Goal: Transaction & Acquisition: Purchase product/service

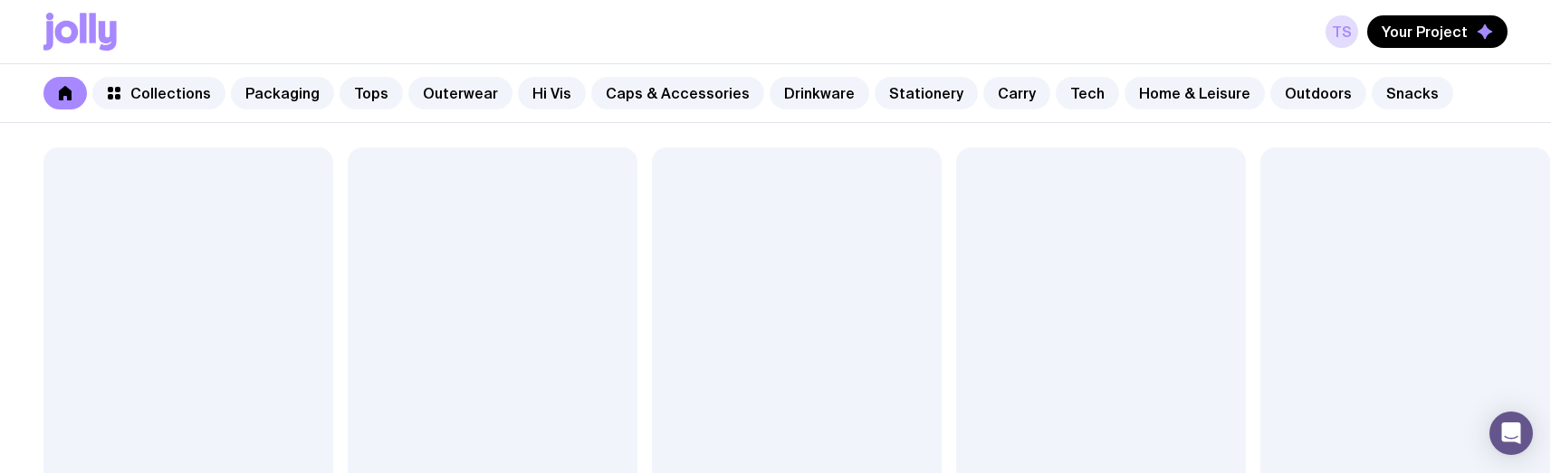
scroll to position [375, 0]
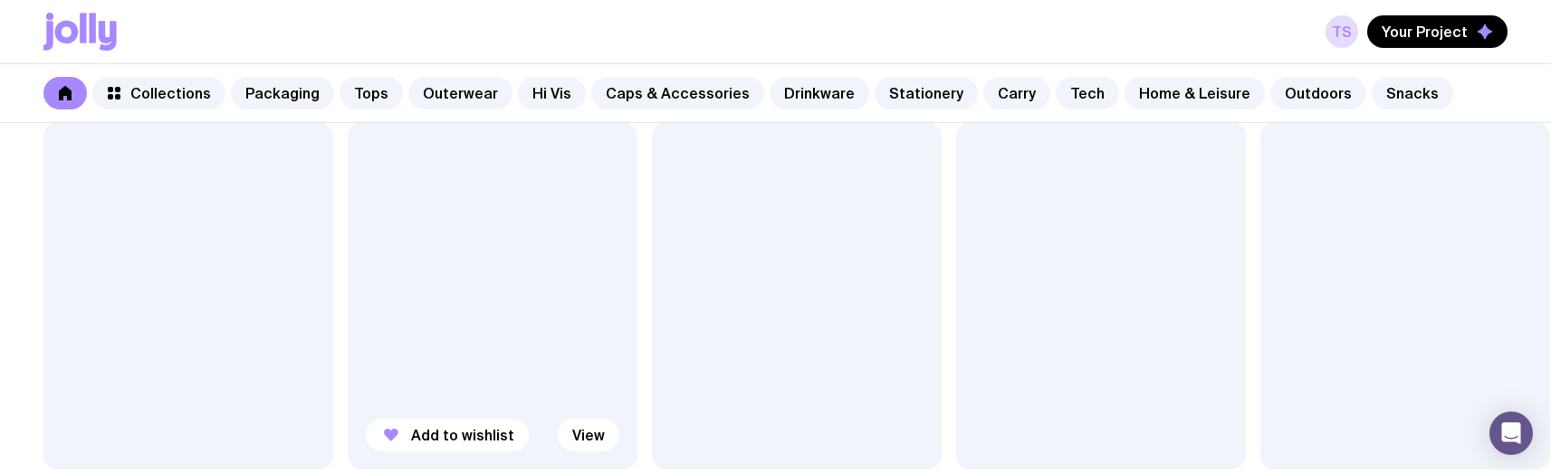
click at [500, 235] on div at bounding box center [493, 296] width 290 height 348
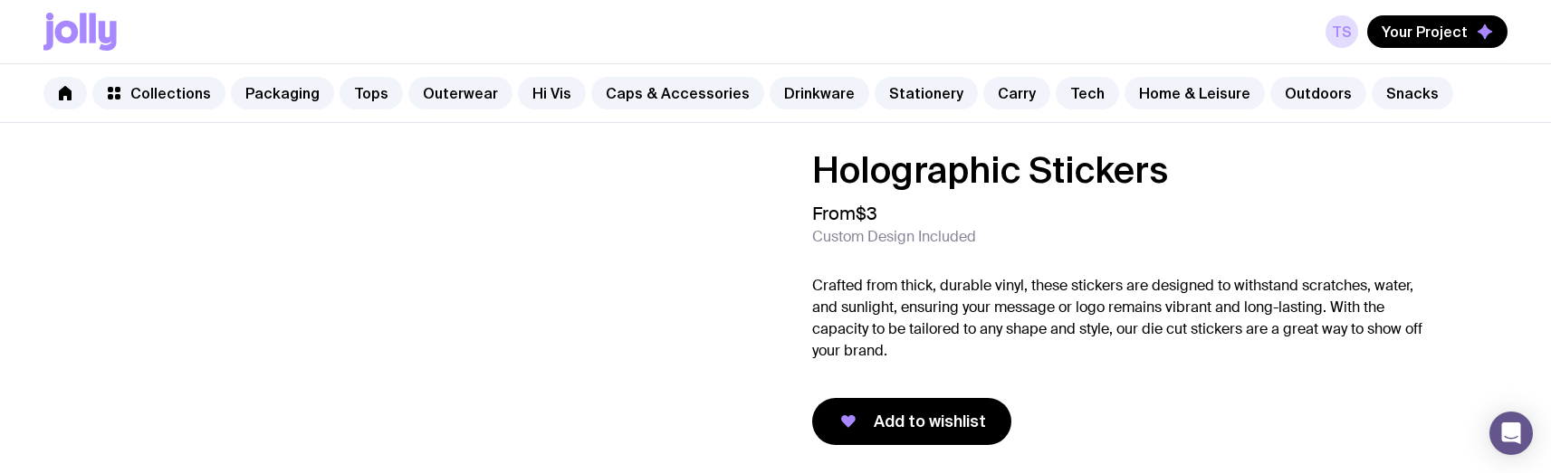
scroll to position [375, 0]
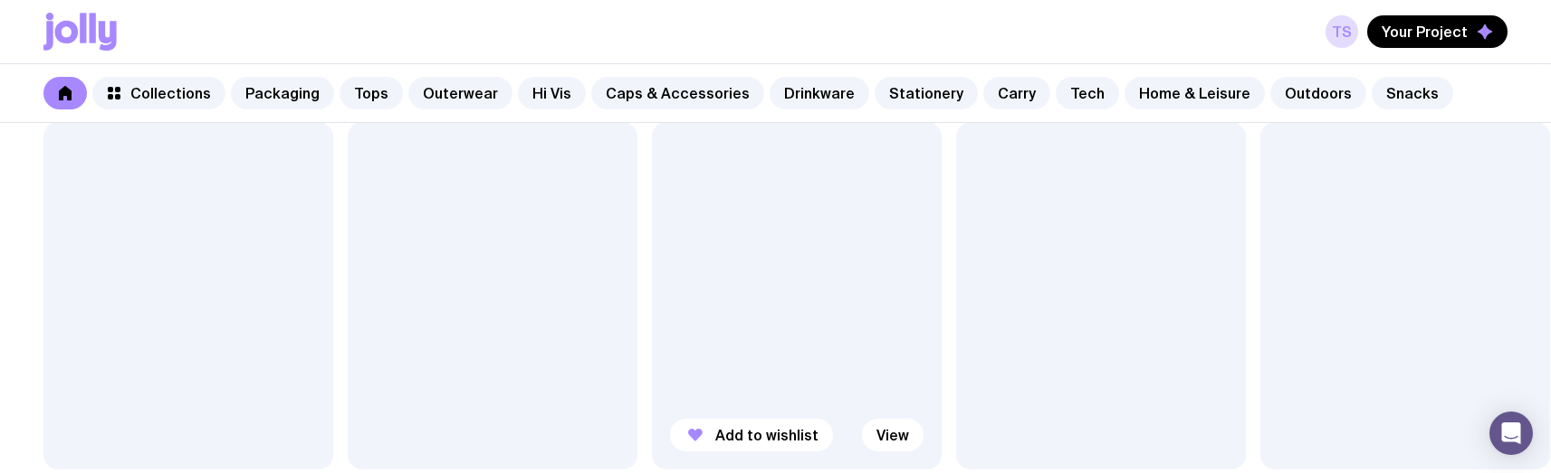
click at [845, 342] on div at bounding box center [797, 296] width 290 height 348
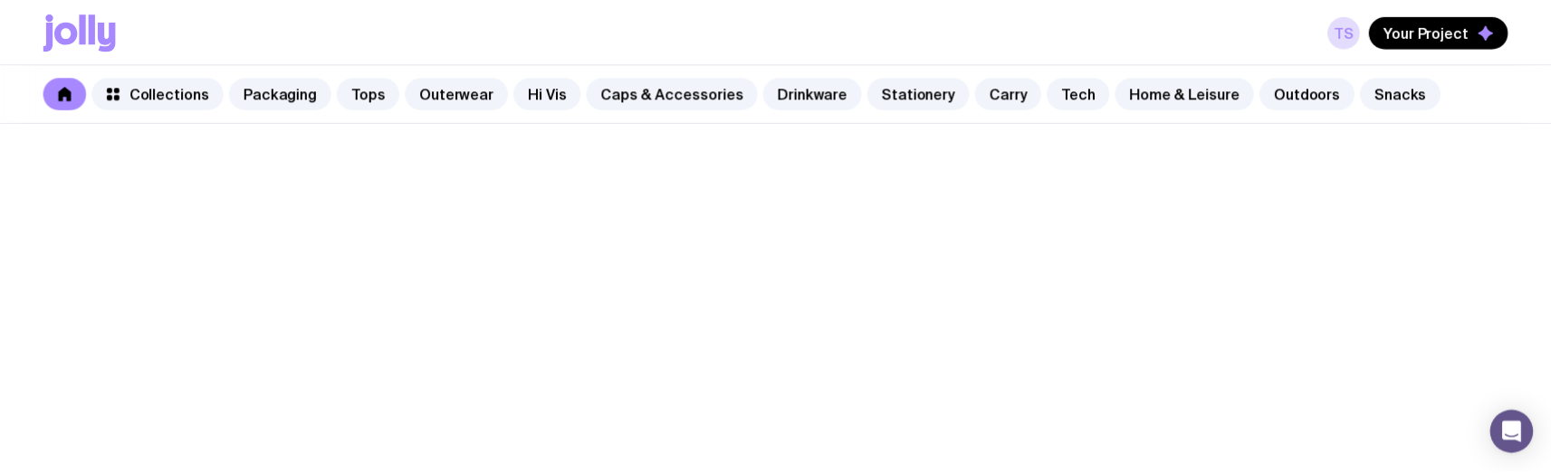
scroll to position [375, 0]
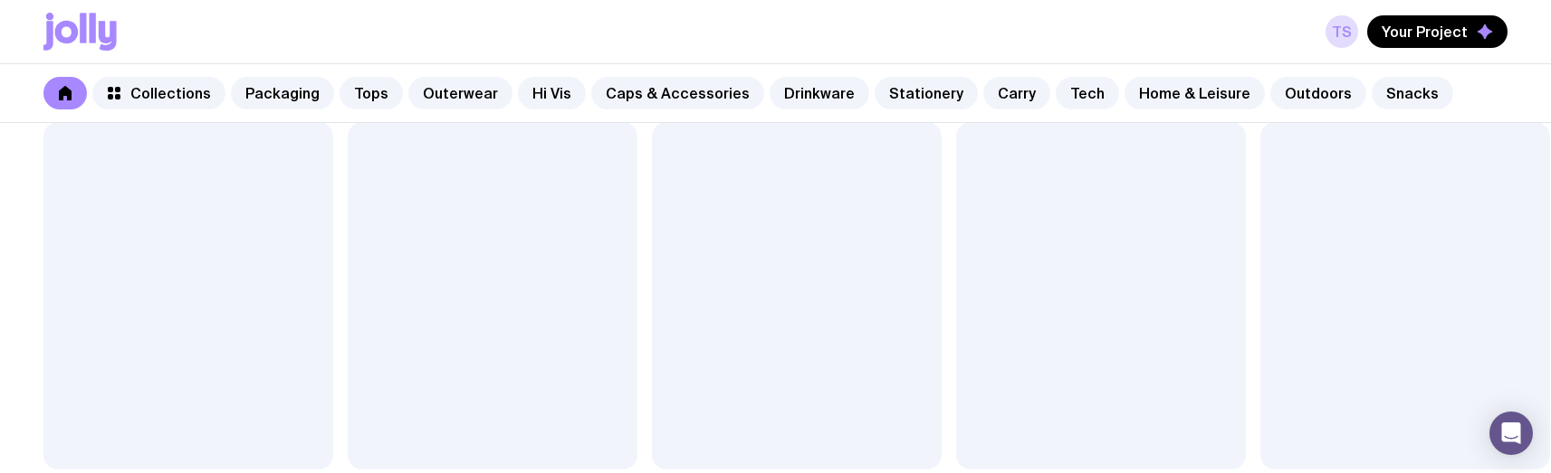
click at [857, 343] on div at bounding box center [797, 296] width 290 height 348
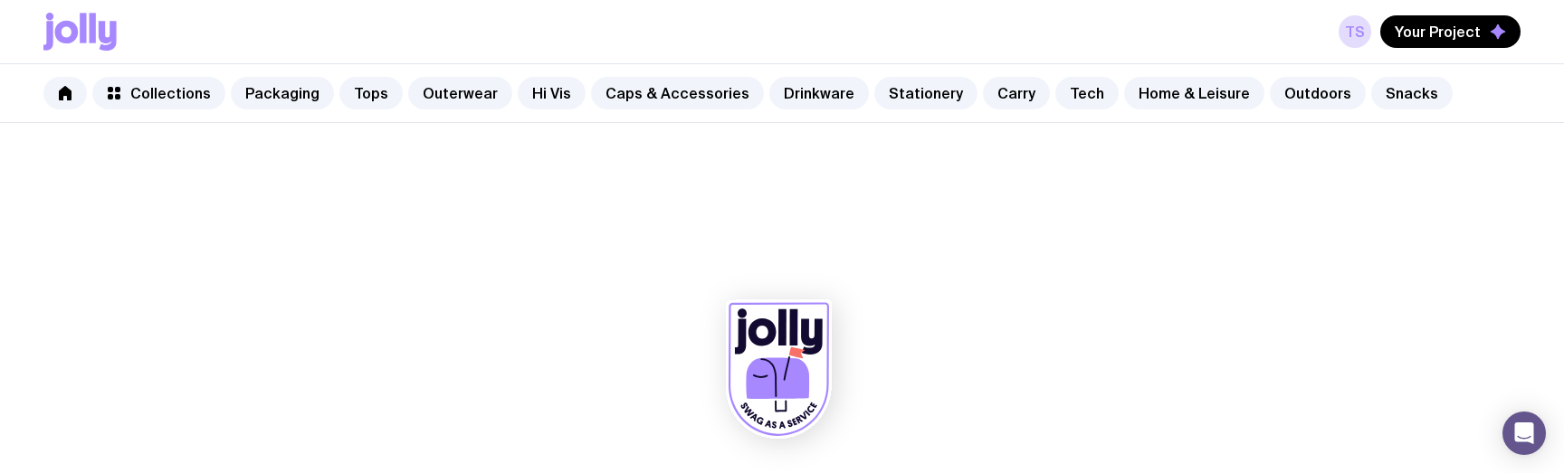
click at [1235, 473] on div at bounding box center [782, 373] width 1478 height 199
